Goal: Task Accomplishment & Management: Use online tool/utility

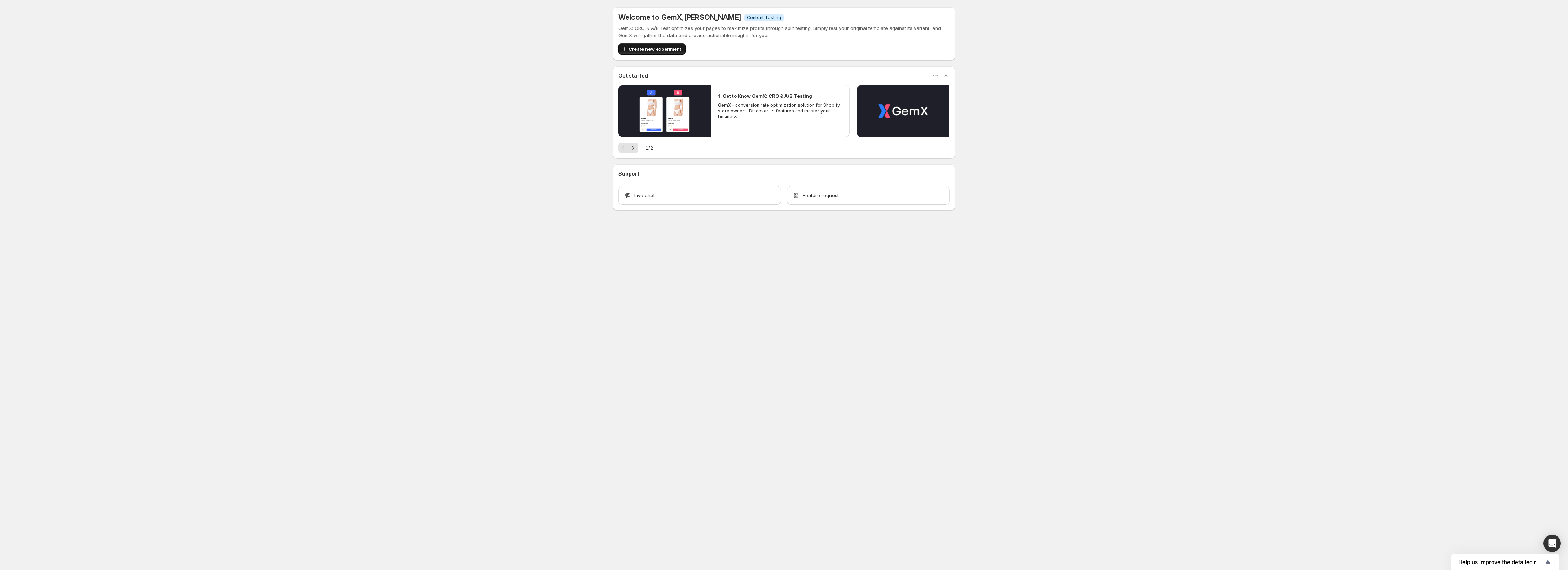
click at [676, 49] on span "Create new experiment" at bounding box center [655, 48] width 53 height 7
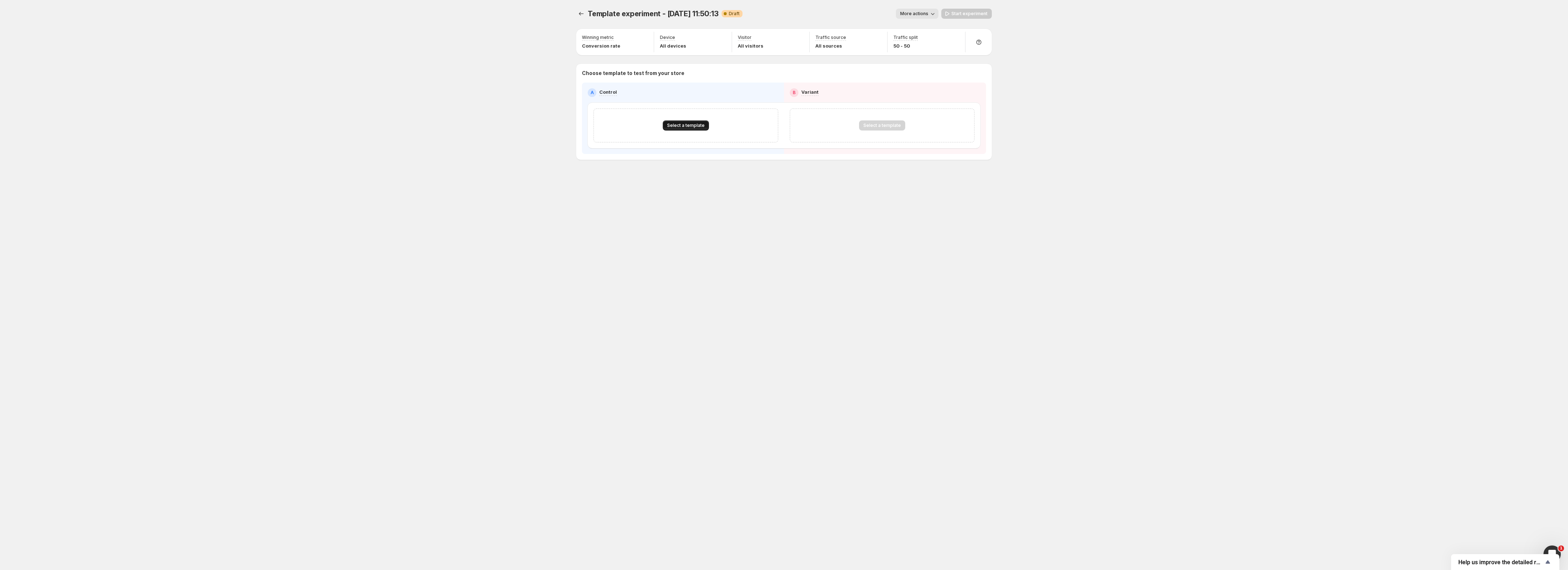
click at [680, 129] on button "Select a template" at bounding box center [685, 126] width 46 height 10
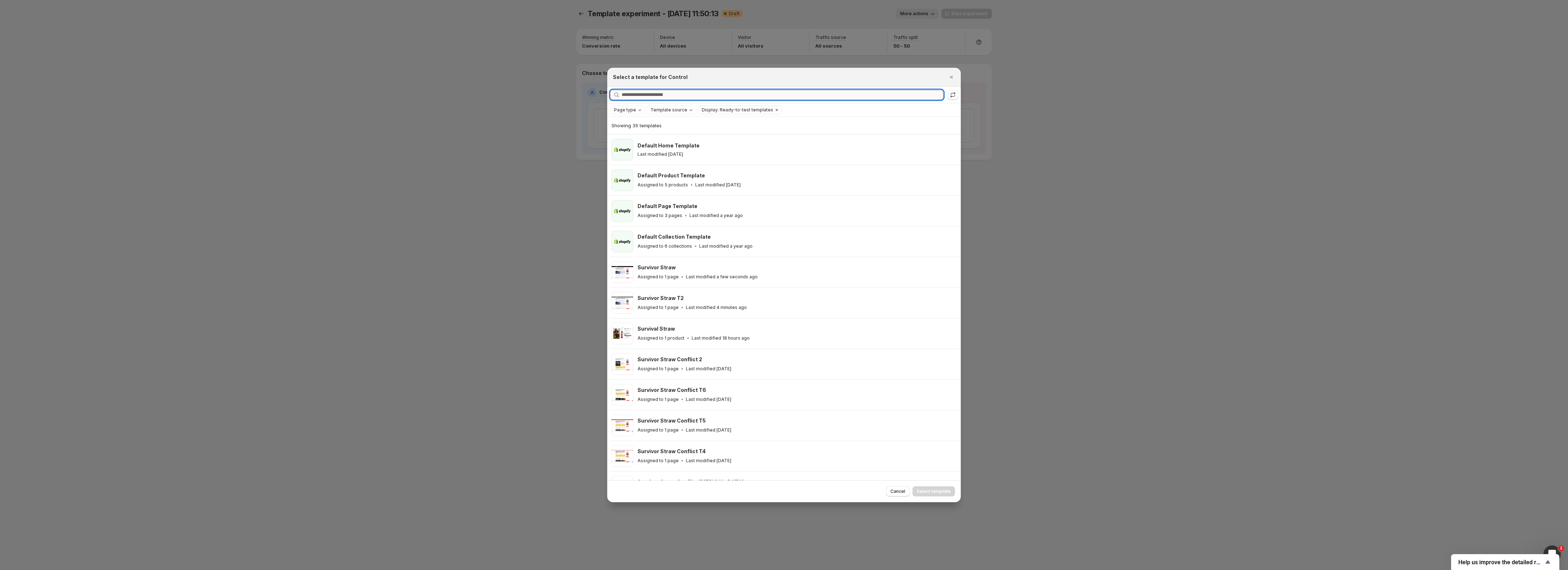
click at [663, 89] on input "Searching all templates" at bounding box center [782, 94] width 321 height 10
type input "*"
click at [690, 276] on p "Last modified a few seconds ago" at bounding box center [722, 277] width 72 height 6
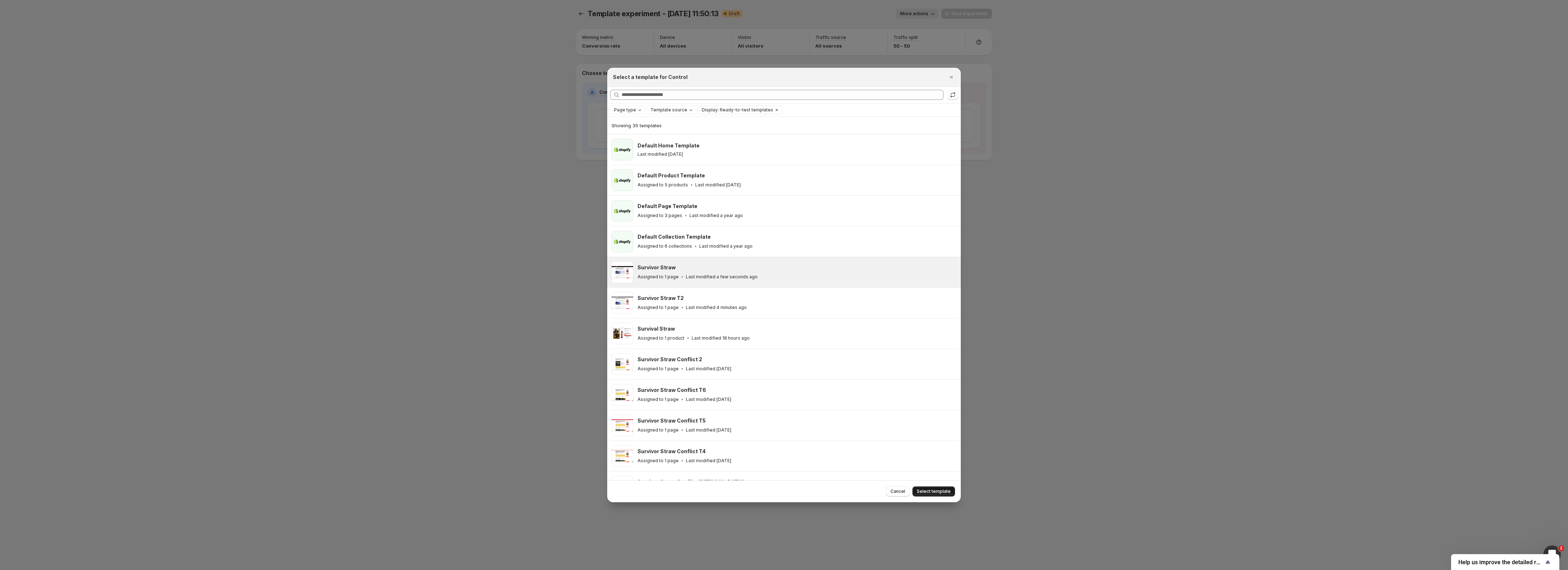
click at [931, 492] on span "Select template" at bounding box center [933, 491] width 33 height 6
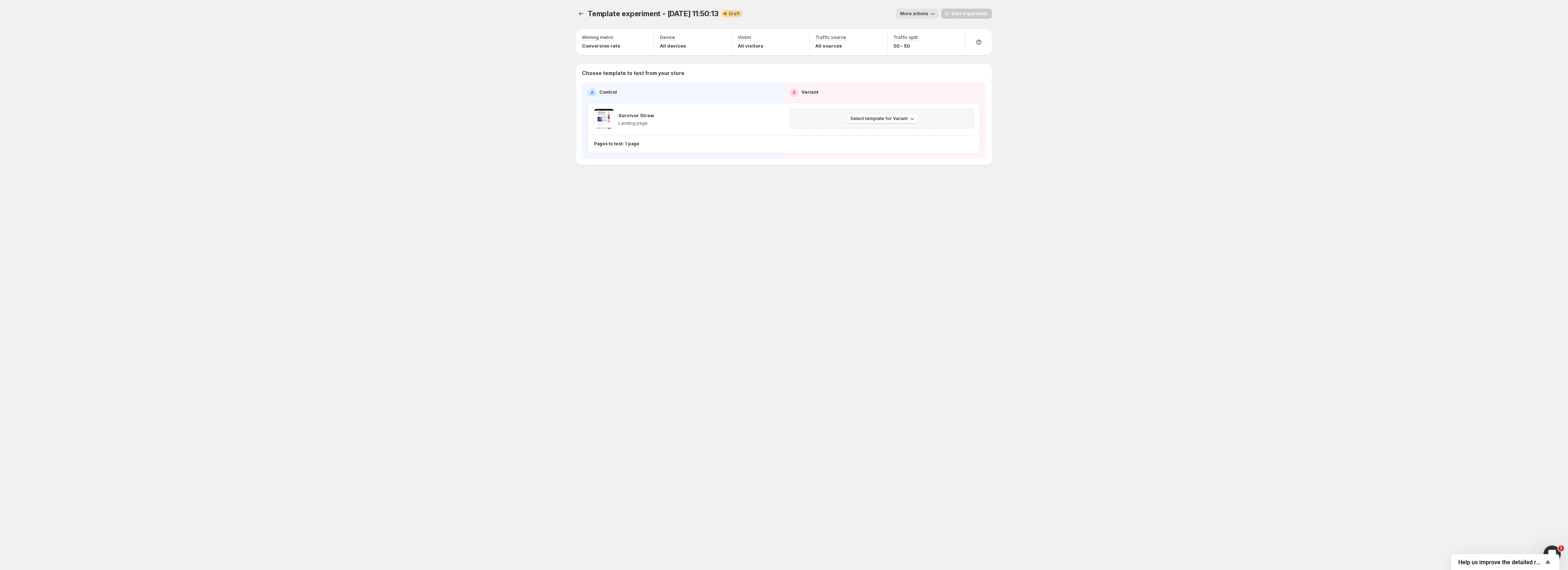
click at [890, 124] on div "Select template for Variant" at bounding box center [882, 119] width 185 height 20
click at [889, 120] on span "Select template for Variant" at bounding box center [879, 119] width 57 height 6
click at [885, 135] on span "Select an existing template" at bounding box center [877, 135] width 61 height 6
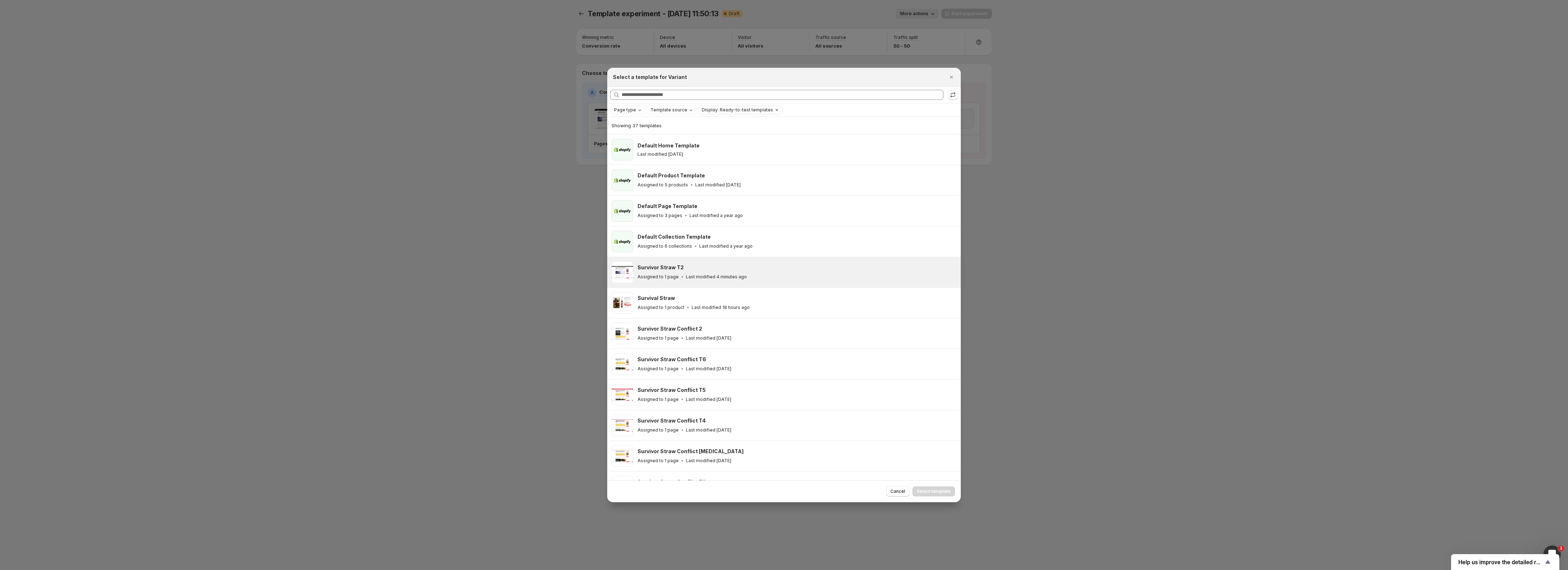
click at [730, 272] on div "Survivor Straw T2 Assigned to 1 page Last modified 4 minutes ago" at bounding box center [795, 272] width 317 height 17
click at [943, 490] on span "Select template" at bounding box center [933, 491] width 33 height 6
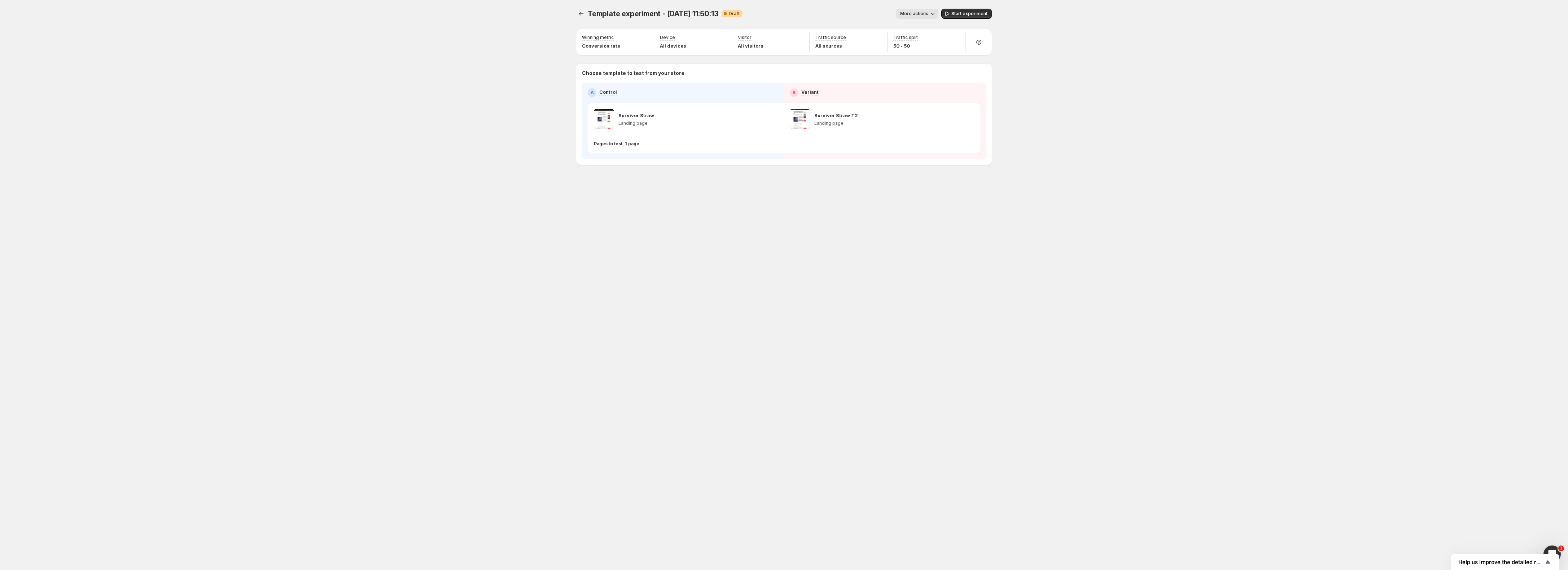
drag, startPoint x: 971, startPoint y: 12, endPoint x: 930, endPoint y: 29, distance: 44.4
click at [971, 12] on span "Start experiment" at bounding box center [969, 14] width 36 height 6
click at [370, 397] on div "Template experiment - [DATE] 11:50:13. This page is ready Template experiment -…" at bounding box center [784, 285] width 1568 height 570
